Goal: Ask a question

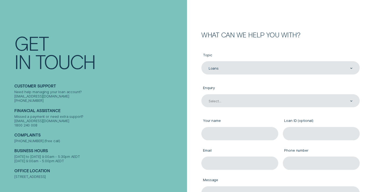
scroll to position [60, 0]
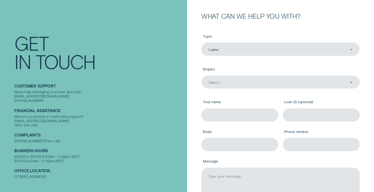
click at [235, 91] on div "Enquiry Select..." at bounding box center [280, 75] width 163 height 33
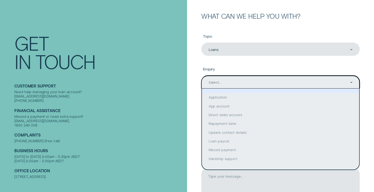
click at [243, 85] on div "Select..." at bounding box center [281, 82] width 158 height 13
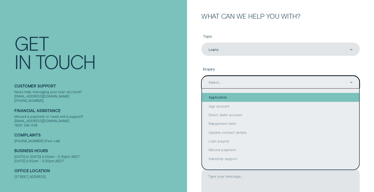
click at [245, 96] on div "Application" at bounding box center [280, 97] width 157 height 9
type input "Application"
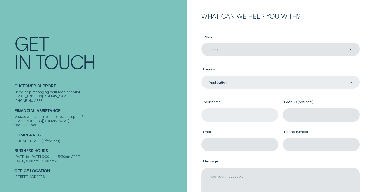
click at [227, 112] on input "Your name" at bounding box center [240, 114] width 77 height 13
type input "[PERSON_NAME]"
type input "[EMAIL_ADDRESS][DOMAIN_NAME]"
type input "0408536195"
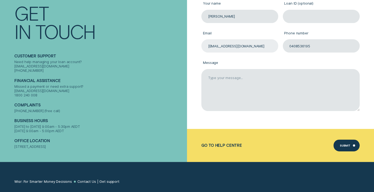
scroll to position [160, 0]
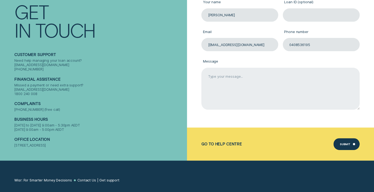
click at [225, 99] on textarea "Message" at bounding box center [281, 89] width 158 height 42
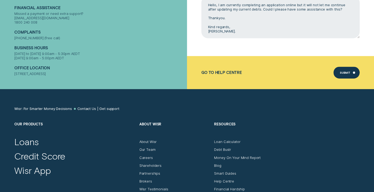
scroll to position [232, 0]
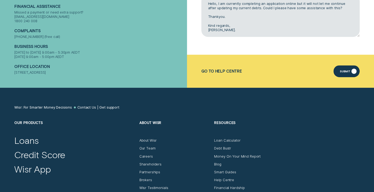
type textarea "Hello, I am currently completing an application online but it will not let me c…"
click at [343, 73] on div "Submit" at bounding box center [345, 72] width 10 height 2
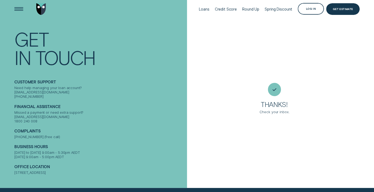
scroll to position [0, 0]
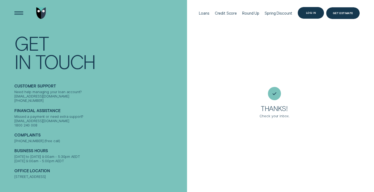
click at [312, 15] on div "Log in" at bounding box center [311, 13] width 26 height 12
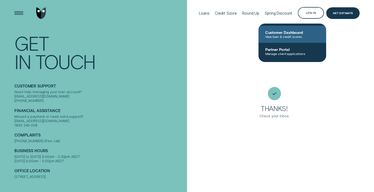
click at [297, 34] on span "Customer Dashboard" at bounding box center [292, 32] width 55 height 5
